Goal: Task Accomplishment & Management: Use online tool/utility

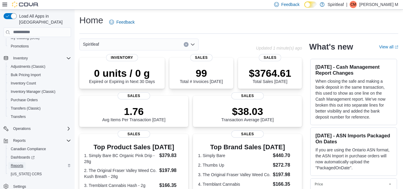
click at [20, 162] on span "Reports" at bounding box center [17, 165] width 13 height 7
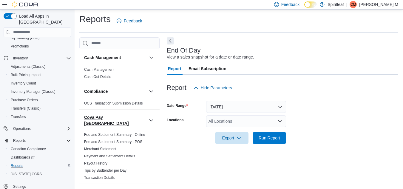
scroll to position [1, 0]
click at [228, 124] on div "All Locations" at bounding box center [246, 121] width 80 height 12
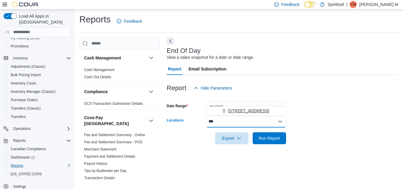
type input "***"
click at [260, 110] on span "[STREET_ADDRESS]" at bounding box center [248, 111] width 41 height 6
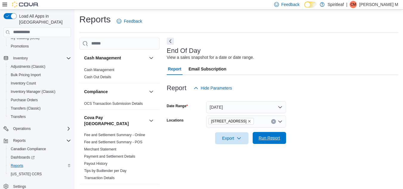
click at [269, 137] on span "Run Report" at bounding box center [269, 138] width 21 height 6
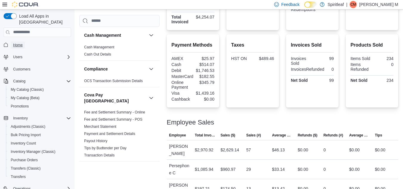
click at [23, 41] on link "Home" at bounding box center [18, 44] width 14 height 7
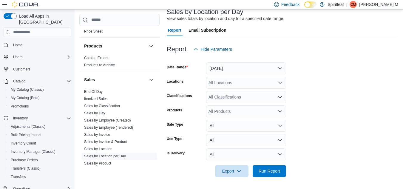
scroll to position [416, 0]
click at [98, 88] on span "End Of Day" at bounding box center [119, 91] width 75 height 7
click at [98, 89] on link "End Of Day" at bounding box center [93, 91] width 18 height 4
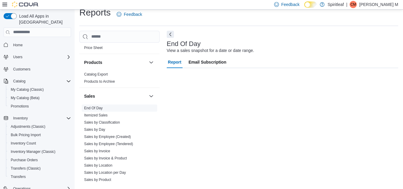
scroll to position [8, 0]
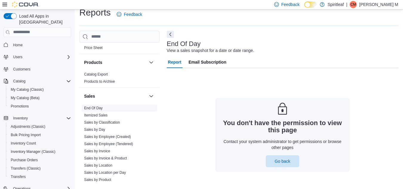
click at [109, 104] on span "End Of Day" at bounding box center [119, 107] width 75 height 7
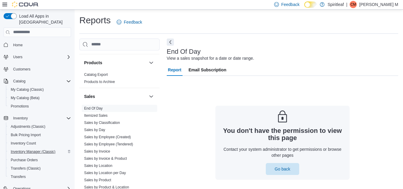
scroll to position [60, 0]
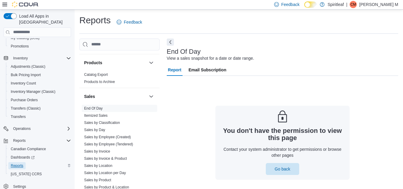
click at [20, 163] on span "Reports" at bounding box center [17, 165] width 13 height 5
click at [111, 105] on span "End Of Day" at bounding box center [119, 108] width 75 height 7
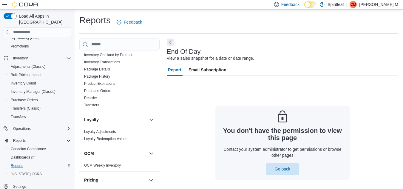
scroll to position [235, 0]
